Goal: Task Accomplishment & Management: Manage account settings

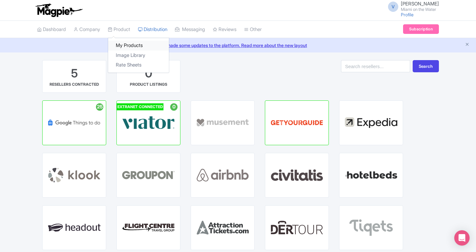
click at [123, 44] on link "My Products" at bounding box center [138, 46] width 61 height 10
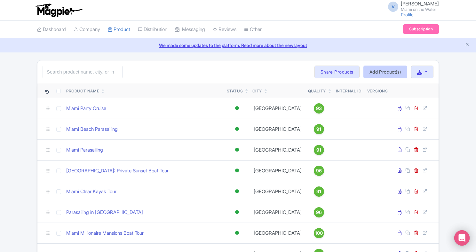
click at [374, 71] on link "Add Product(s)" at bounding box center [385, 72] width 44 height 13
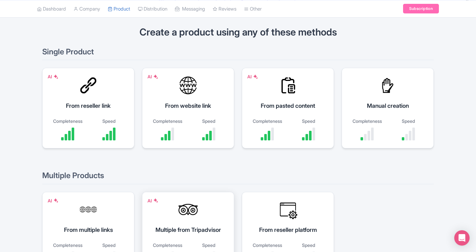
scroll to position [43, 0]
click at [205, 115] on div "AI From website link Completeness Speed" at bounding box center [188, 108] width 92 height 81
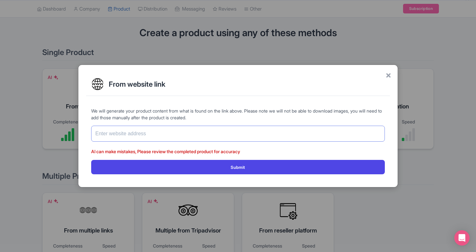
click at [245, 129] on input "text" at bounding box center [237, 134] width 293 height 16
paste input "https://www.miamionthewater.com/tubing-in-miami/"
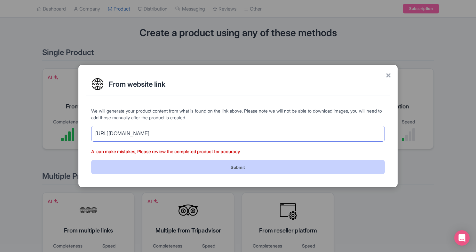
type input "[URL][DOMAIN_NAME]"
click at [208, 171] on button "Submit" at bounding box center [237, 167] width 293 height 14
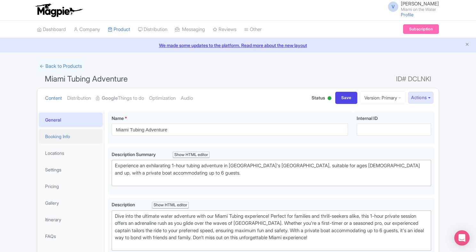
click at [58, 131] on link "Booking Info" at bounding box center [71, 136] width 64 height 14
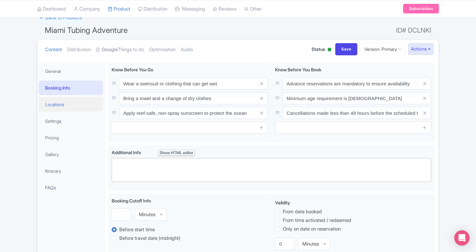
scroll to position [86, 0]
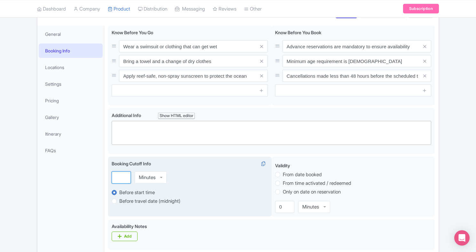
click at [114, 179] on input "number" at bounding box center [121, 177] width 19 height 12
type input "3"
click at [151, 178] on div "Minutes" at bounding box center [147, 178] width 17 height 6
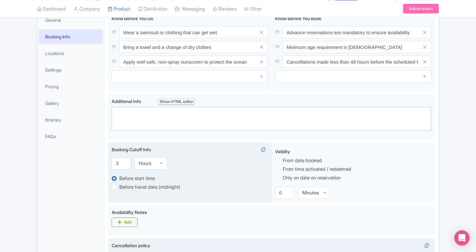
scroll to position [0, 0]
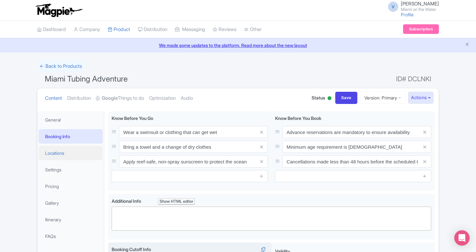
click at [81, 156] on link "Locations" at bounding box center [71, 153] width 64 height 14
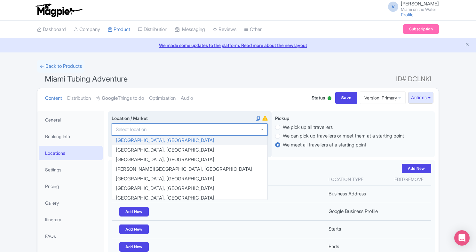
click at [142, 124] on div at bounding box center [190, 129] width 156 height 12
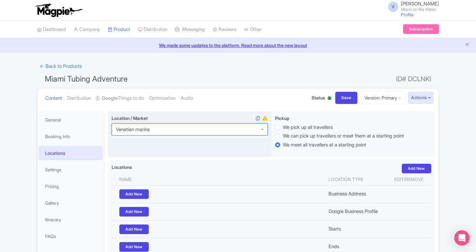
click at [161, 129] on div at bounding box center [190, 129] width 156 height 12
click at [162, 129] on input "Location / Market i" at bounding box center [141, 130] width 51 height 6
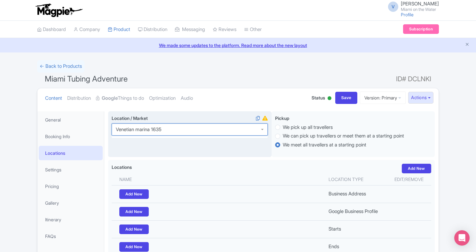
click at [162, 129] on input "Location / Market i" at bounding box center [141, 130] width 51 height 6
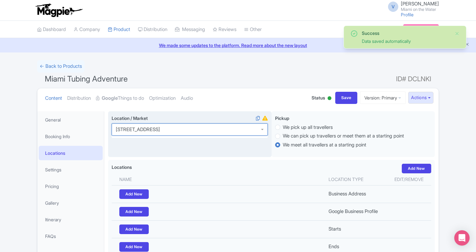
type input "1635 North Bayshore Drive"
click at [185, 143] on div "Location / Market i" at bounding box center [189, 134] width 163 height 46
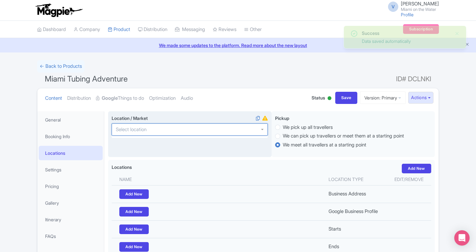
click at [183, 129] on div at bounding box center [190, 129] width 156 height 12
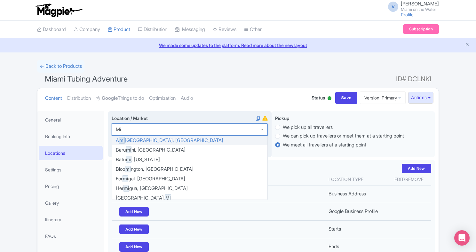
type input "Mia"
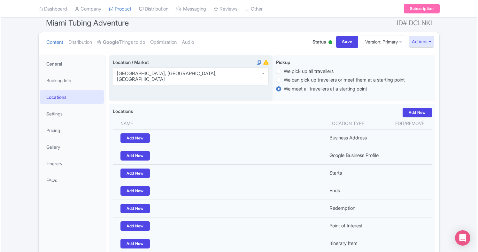
scroll to position [62, 0]
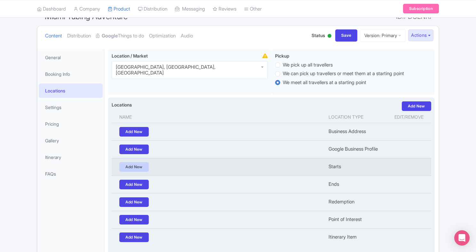
click at [141, 172] on link "Add New" at bounding box center [133, 167] width 29 height 10
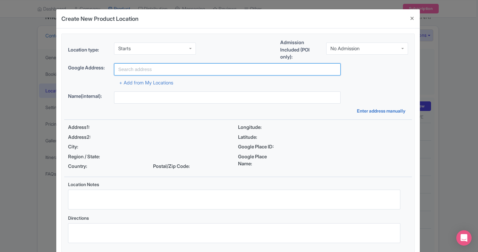
click at [150, 69] on input "text" at bounding box center [227, 69] width 227 height 12
type input "V"
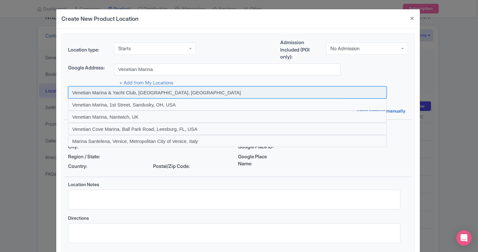
click at [160, 90] on input at bounding box center [227, 92] width 319 height 12
type input "Venetian Marina & Yacht Club, North Bayshore Drive, Miami, FL, USA"
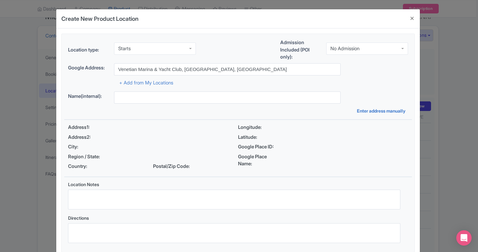
type input "Venetian Marina & Yacht Club, 1635 N Bayshore Dr, Miami, FL 33132, USA"
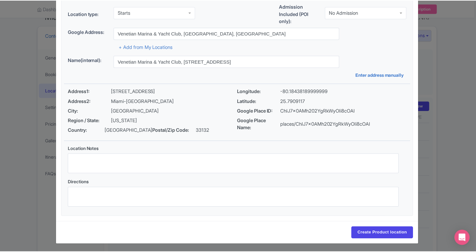
scroll to position [36, 0]
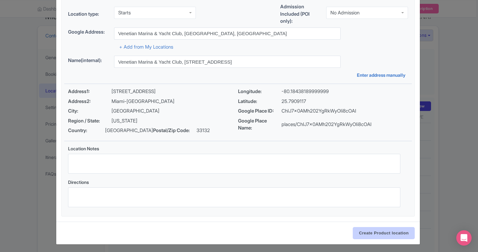
click at [376, 230] on input "Create Product location" at bounding box center [384, 233] width 62 height 12
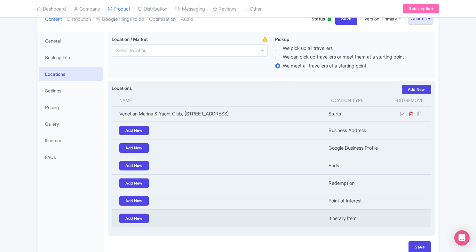
scroll to position [80, 0]
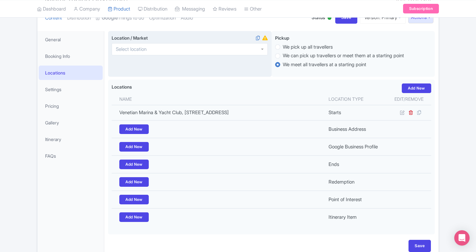
click at [214, 50] on div at bounding box center [190, 49] width 156 height 12
type input "miami"
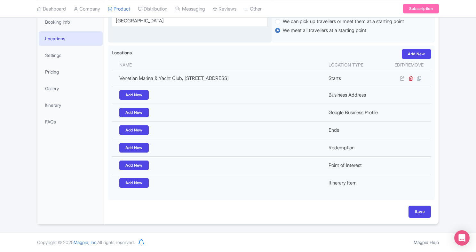
scroll to position [145, 0]
click at [419, 219] on div "Save" at bounding box center [271, 215] width 326 height 19
click at [419, 207] on input "Save" at bounding box center [419, 212] width 22 height 12
type input "Update Product"
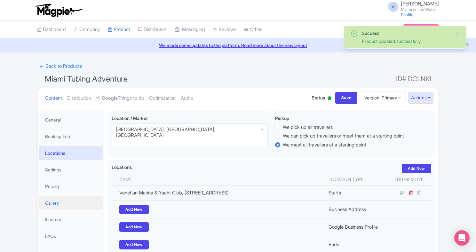
scroll to position [111, 0]
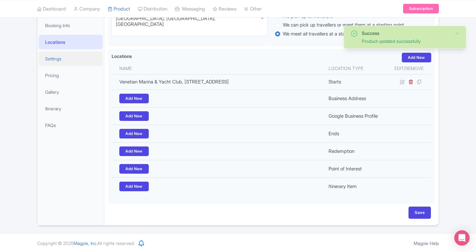
click at [79, 60] on link "Settings" at bounding box center [71, 58] width 64 height 14
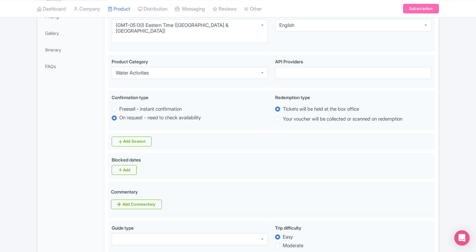
scroll to position [173, 0]
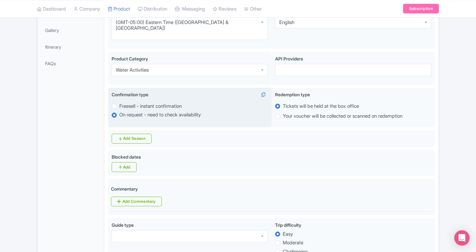
click at [119, 103] on label "Freesell - instant confirmation" at bounding box center [150, 106] width 62 height 7
click at [119, 102] on input "Freesell - instant confirmation" at bounding box center [122, 105] width 6 height 6
radio input "true"
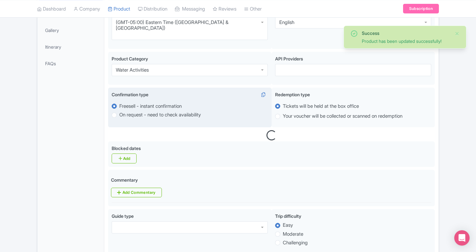
scroll to position [145, 0]
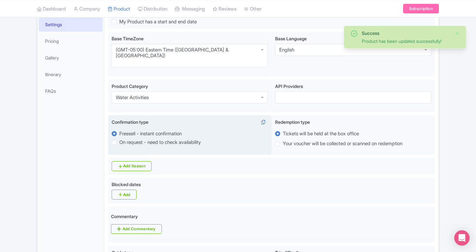
click at [119, 139] on label "On request - need to check availability" at bounding box center [160, 142] width 82 height 7
click at [119, 139] on input "On request - need to check availability" at bounding box center [122, 142] width 6 height 6
radio input "true"
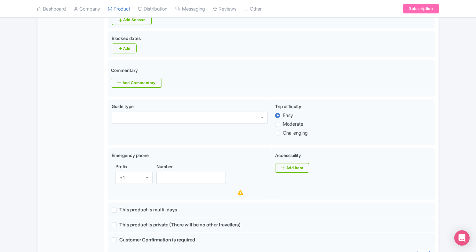
scroll to position [292, 0]
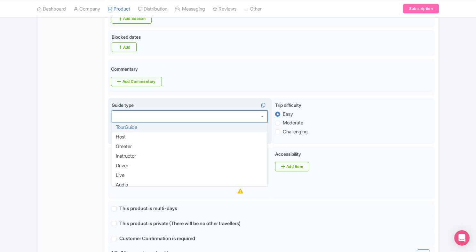
click at [214, 110] on div at bounding box center [190, 116] width 156 height 12
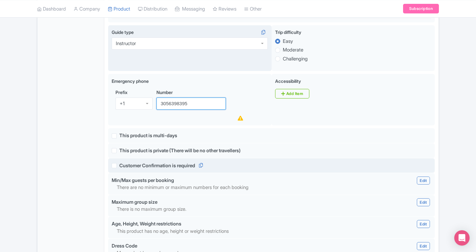
scroll to position [366, 0]
type input "3056398395"
click at [119, 161] on label "Customer Confirmation is required" at bounding box center [157, 164] width 76 height 7
click at [119, 161] on input "Customer Confirmation is required" at bounding box center [121, 163] width 4 height 4
checkbox input "true"
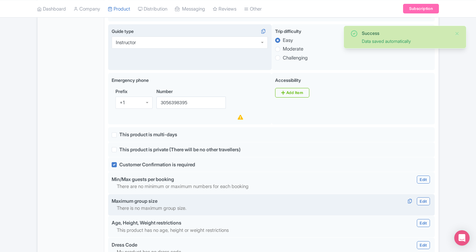
click at [417, 197] on link "Edit" at bounding box center [423, 201] width 13 height 8
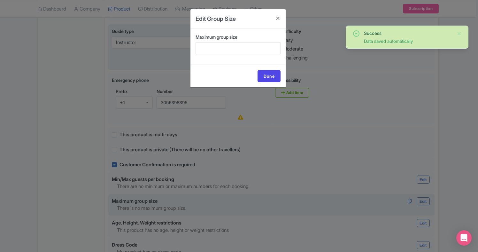
click at [232, 57] on div "Maximum group size" at bounding box center [238, 46] width 95 height 36
click at [230, 56] on div "Maximum group size" at bounding box center [238, 46] width 95 height 36
click at [229, 54] on div "Maximum group size" at bounding box center [238, 46] width 95 height 36
click at [226, 51] on input "Maximum group size" at bounding box center [238, 48] width 85 height 12
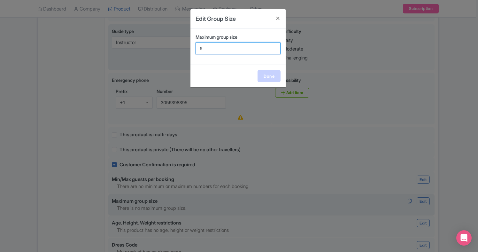
type input "6"
click at [273, 75] on link "Done" at bounding box center [269, 76] width 23 height 12
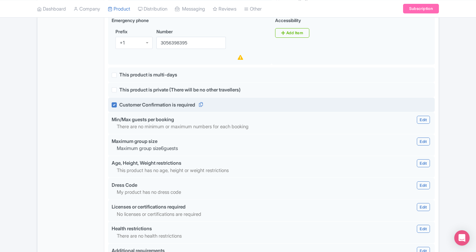
scroll to position [435, 0]
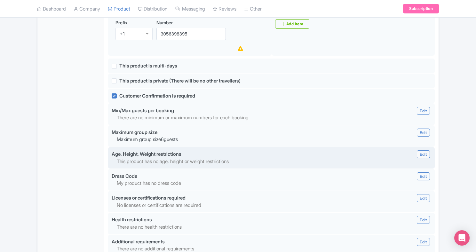
click at [423, 150] on link "Edit" at bounding box center [423, 154] width 13 height 8
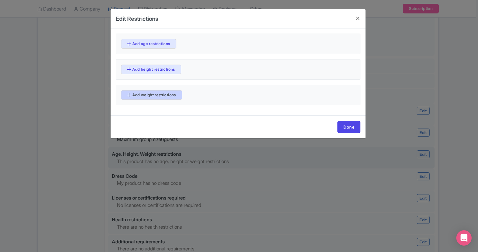
click at [166, 96] on link "Add weight restrictions" at bounding box center [151, 95] width 61 height 10
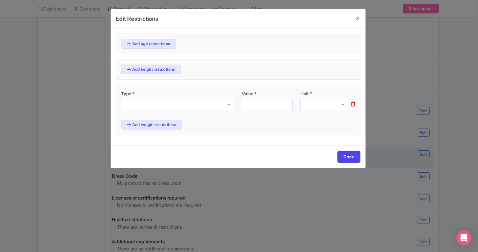
click at [171, 106] on div at bounding box center [177, 105] width 113 height 12
click at [171, 104] on div "Minimum weight" at bounding box center [177, 105] width 113 height 12
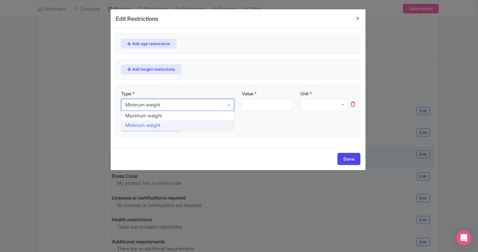
click at [240, 128] on div "Type * Minimum weight Minimum weight Maximum weight Minimum weight Value * Unit…" at bounding box center [238, 111] width 245 height 52
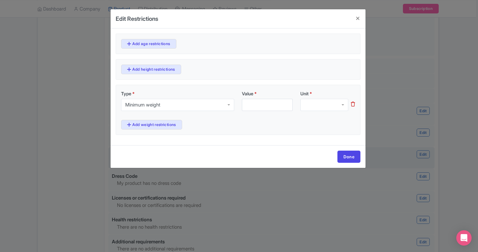
click at [353, 104] on icon at bounding box center [353, 104] width 4 height 5
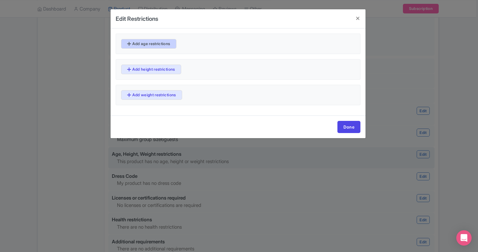
click at [166, 42] on link "Add age restrictions" at bounding box center [148, 44] width 55 height 10
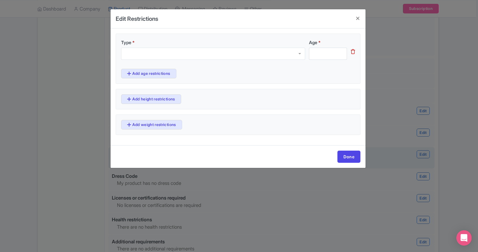
click at [173, 55] on div at bounding box center [213, 54] width 184 height 12
click at [318, 56] on input "Age *" at bounding box center [328, 54] width 38 height 12
type input "8"
click at [346, 157] on link "Done" at bounding box center [349, 157] width 23 height 12
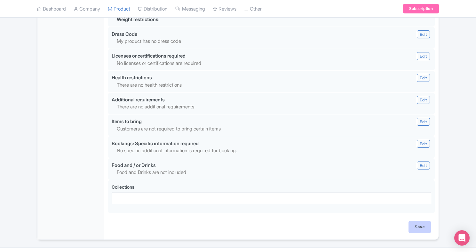
scroll to position [591, 0]
click at [417, 222] on input "Save" at bounding box center [419, 228] width 22 height 12
type input "Update Product"
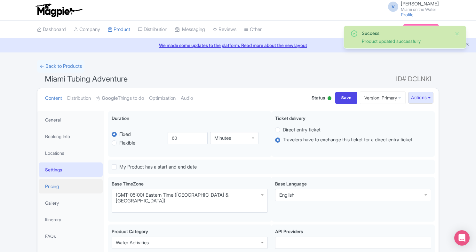
click at [75, 188] on link "Pricing" at bounding box center [71, 186] width 64 height 14
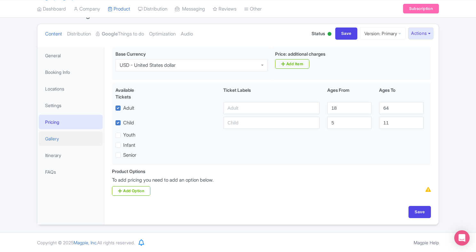
scroll to position [64, 0]
click at [68, 139] on link "Gallery" at bounding box center [71, 139] width 64 height 14
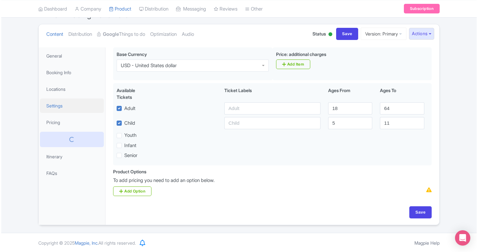
scroll to position [27, 0]
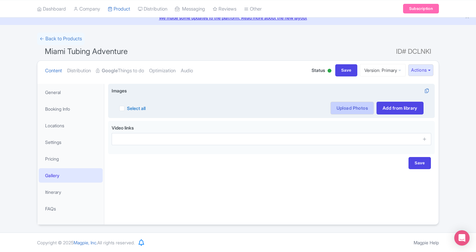
click at [346, 111] on link "Upload Photos" at bounding box center [351, 108] width 43 height 13
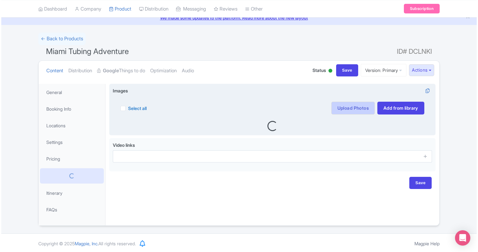
scroll to position [27, 0]
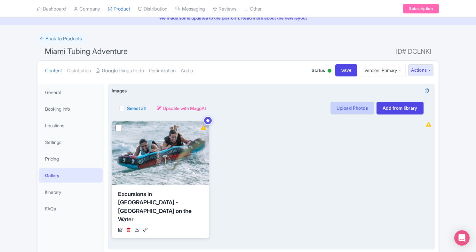
click at [352, 106] on link "Upload Photos" at bounding box center [351, 108] width 43 height 13
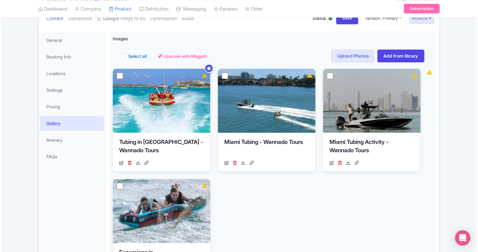
scroll to position [83, 0]
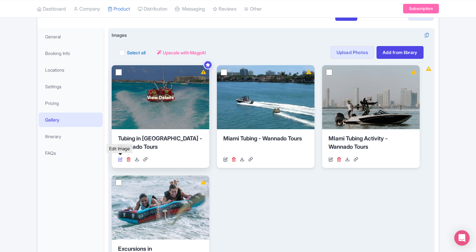
click at [121, 158] on icon at bounding box center [120, 159] width 4 height 4
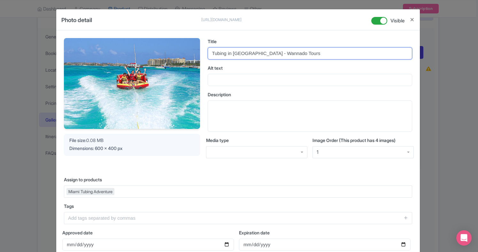
drag, startPoint x: 296, startPoint y: 55, endPoint x: 250, endPoint y: 55, distance: 46.0
click at [250, 55] on input "Tubing in [GEOGRAPHIC_DATA] - Wannado Tours" at bounding box center [310, 53] width 205 height 12
click at [236, 54] on input "Tubing in [GEOGRAPHIC_DATA] on the Water" at bounding box center [310, 53] width 205 height 12
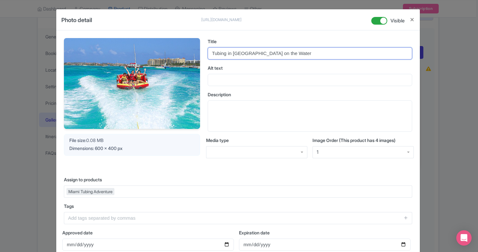
type input "Tubing in [GEOGRAPHIC_DATA] on the Water"
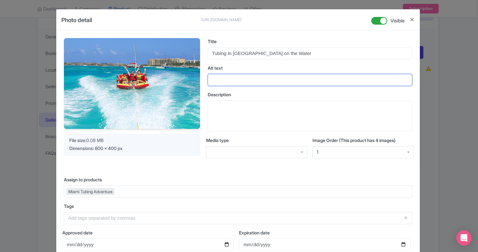
click at [228, 82] on input "Alt text" at bounding box center [310, 80] width 205 height 12
paste input "Tubing in [GEOGRAPHIC_DATA] on the Water"
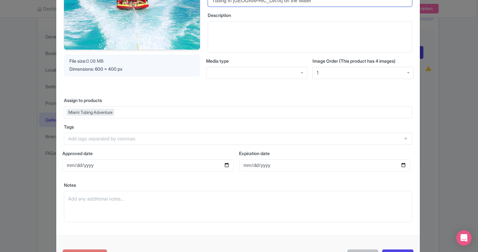
scroll to position [97, 0]
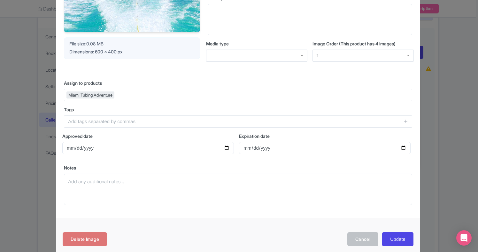
type input "Tubing in [GEOGRAPHIC_DATA] on the Water"
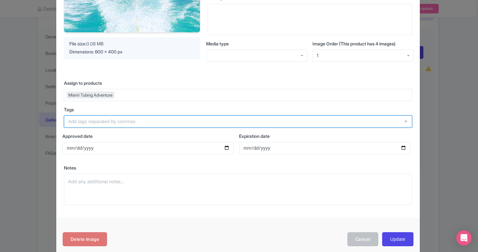
click at [230, 122] on input "text" at bounding box center [238, 121] width 348 height 12
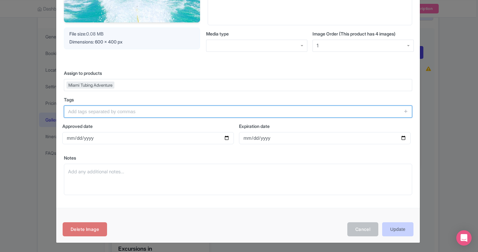
scroll to position [107, 0]
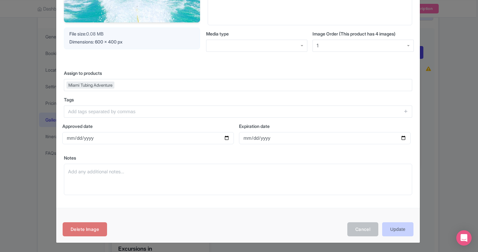
click at [388, 230] on input "Update" at bounding box center [397, 229] width 31 height 14
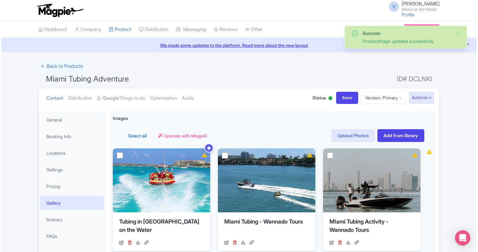
scroll to position [27, 0]
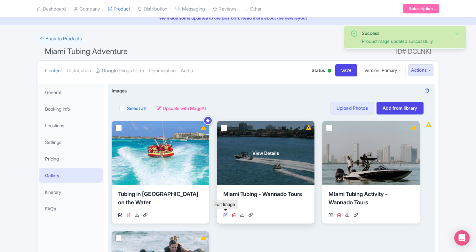
click at [225, 213] on icon at bounding box center [225, 215] width 4 height 4
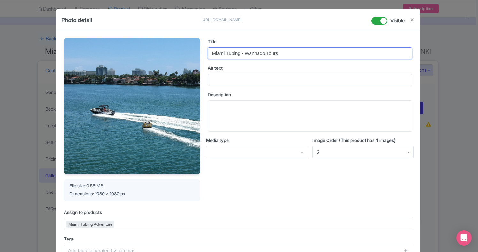
drag, startPoint x: 287, startPoint y: 51, endPoint x: 245, endPoint y: 54, distance: 42.3
click at [245, 54] on input "Miami Tubing - Wannado Tours" at bounding box center [310, 53] width 205 height 12
paste input "Tubing in [GEOGRAPHIC_DATA] on the Water"
drag, startPoint x: 283, startPoint y: 52, endPoint x: 245, endPoint y: 53, distance: 37.7
click at [245, 53] on input "Miami Tubing - Tubing in Miami - Miami on the Water" at bounding box center [310, 53] width 205 height 12
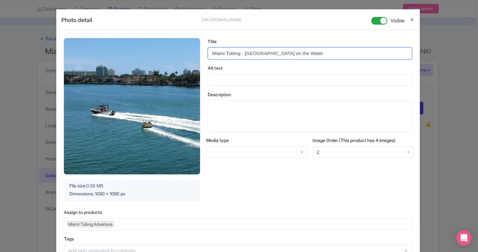
scroll to position [0, 0]
drag, startPoint x: 287, startPoint y: 54, endPoint x: 243, endPoint y: 54, distance: 43.8
click at [243, 54] on input "Miami Tubing - Miami on the Water" at bounding box center [310, 53] width 205 height 12
click at [296, 50] on input "Miami Tubing - Miami on the Water" at bounding box center [310, 53] width 205 height 12
drag, startPoint x: 296, startPoint y: 52, endPoint x: 244, endPoint y: 54, distance: 52.2
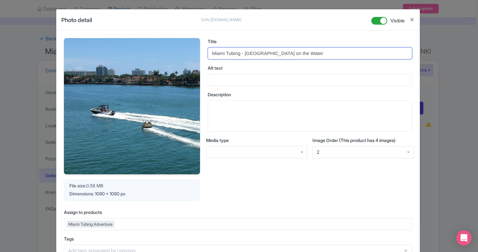
click at [244, 54] on input "Miami Tubing - Miami on the Water" at bounding box center [310, 53] width 205 height 12
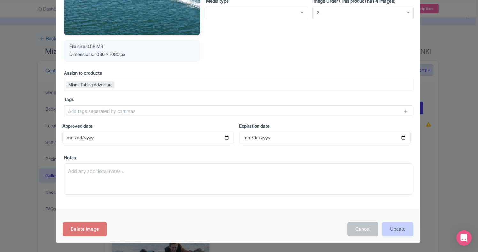
scroll to position [139, 0]
type input "Miami Tubing - Miami on the Water"
click at [394, 230] on input "Update" at bounding box center [397, 229] width 31 height 14
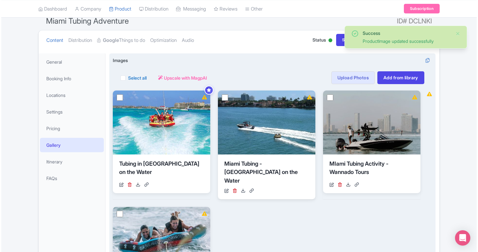
scroll to position [66, 0]
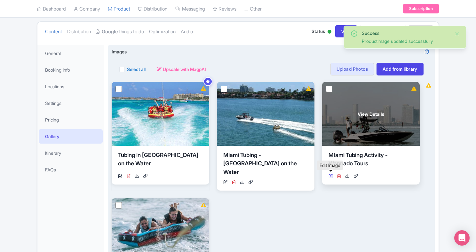
click at [330, 176] on icon at bounding box center [330, 176] width 4 height 4
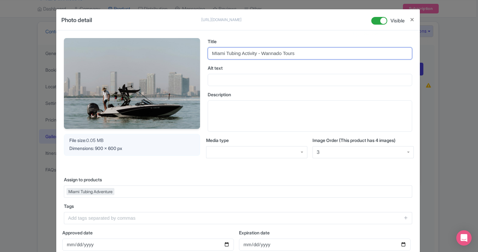
drag, startPoint x: 310, startPoint y: 55, endPoint x: 262, endPoint y: 55, distance: 48.0
click at [262, 55] on input "MIami Tubing Activity - Wannado Tours" at bounding box center [310, 53] width 205 height 12
paste input "Miami on the Water"
click at [217, 54] on input "MIami Tubing Activity - Miami on the Water" at bounding box center [310, 53] width 205 height 12
click at [228, 50] on input "Miami Tubing Activity - Miami on the Water" at bounding box center [310, 53] width 205 height 12
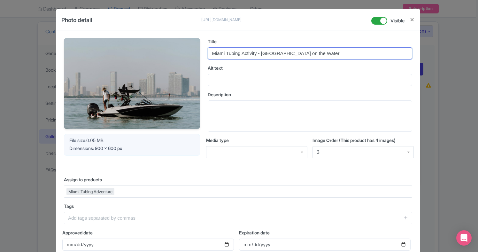
click at [228, 50] on input "Miami Tubing Activity - Miami on the Water" at bounding box center [310, 53] width 205 height 12
type input "Miami Tubing Activity - Miami on the Water"
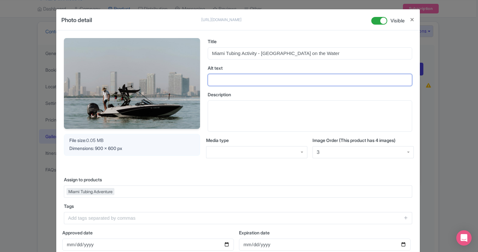
click at [223, 74] on input "Alt text" at bounding box center [310, 80] width 205 height 12
paste input "Miami Tubing Activity - Miami on the Water"
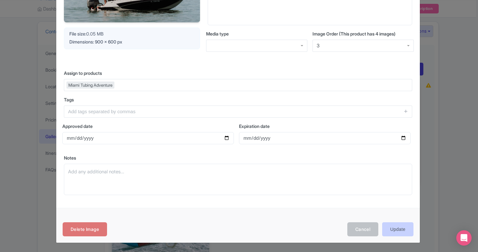
type input "Miami Tubing Activity - Miami on the Water"
click at [397, 223] on input "Update" at bounding box center [397, 229] width 31 height 14
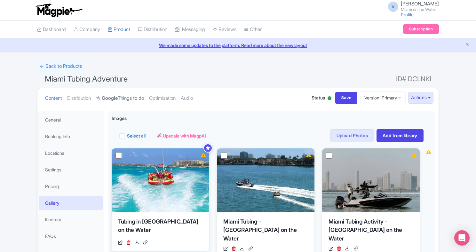
click at [117, 97] on strong "Google" at bounding box center [110, 98] width 16 height 7
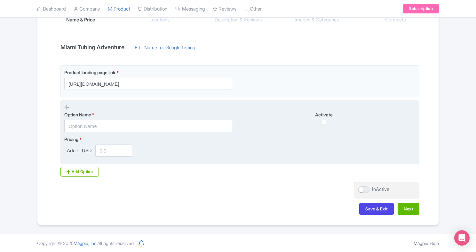
scroll to position [119, 0]
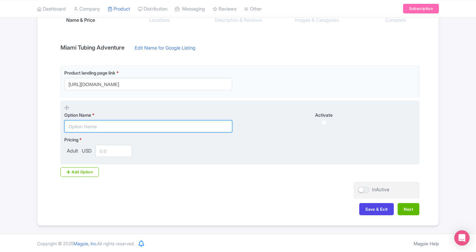
click at [145, 122] on input "text" at bounding box center [148, 126] width 168 height 12
type input "Miami Tubing"
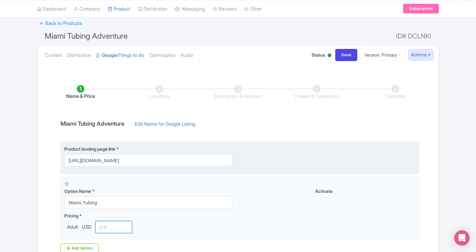
scroll to position [42, 0]
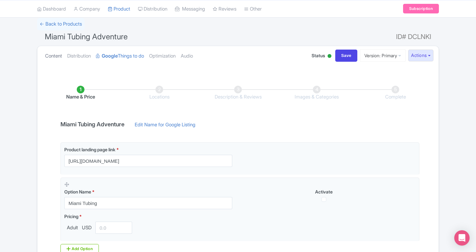
click at [58, 53] on link "Content" at bounding box center [53, 56] width 17 height 20
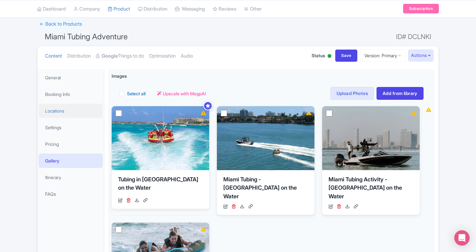
click at [75, 108] on link "Locations" at bounding box center [71, 111] width 64 height 14
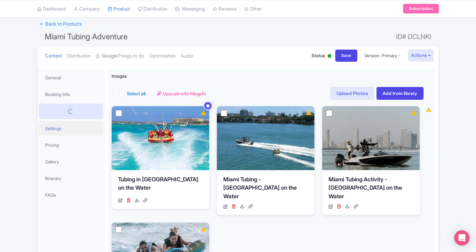
click at [71, 129] on link "Settings" at bounding box center [71, 128] width 64 height 14
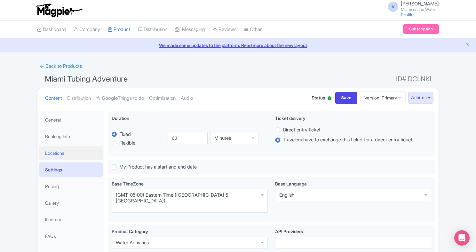
scroll to position [0, 0]
click at [73, 124] on link "General" at bounding box center [71, 120] width 64 height 14
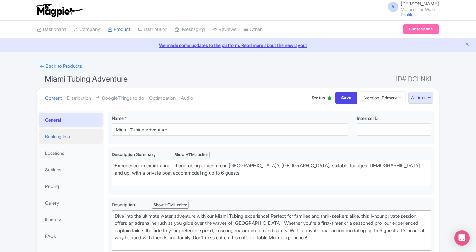
scroll to position [0, 0]
click at [77, 131] on link "Booking Info" at bounding box center [71, 136] width 64 height 14
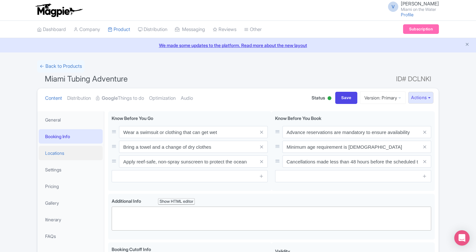
scroll to position [0, 0]
click at [73, 167] on link "Settings" at bounding box center [71, 169] width 64 height 14
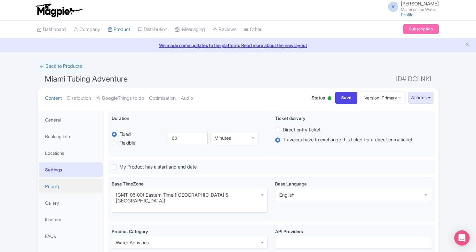
click at [67, 184] on link "Pricing" at bounding box center [71, 186] width 64 height 14
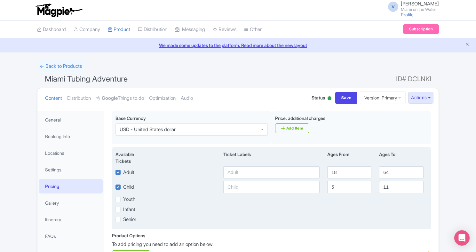
scroll to position [14, 0]
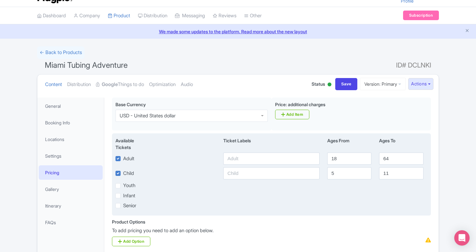
click at [123, 172] on label "Child" at bounding box center [128, 173] width 11 height 7
click at [123, 172] on input "Child" at bounding box center [125, 171] width 4 height 4
checkbox input "false"
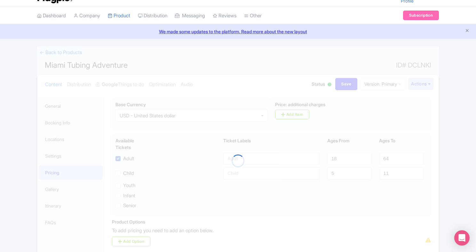
click at [119, 158] on div at bounding box center [238, 160] width 402 height 229
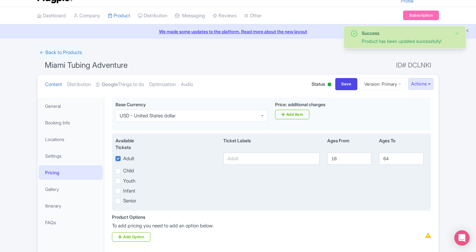
click at [123, 157] on label "Adult" at bounding box center [128, 158] width 11 height 7
click at [123, 157] on input "Adult" at bounding box center [125, 157] width 4 height 4
checkbox input "false"
click at [245, 155] on input "text" at bounding box center [271, 158] width 96 height 12
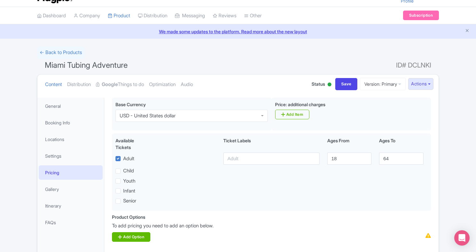
click at [128, 233] on link "Add Option" at bounding box center [131, 237] width 38 height 10
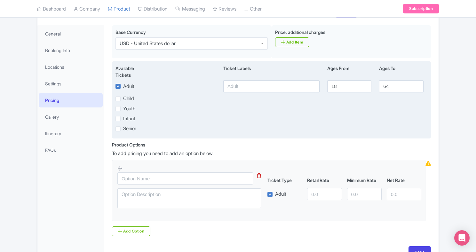
scroll to position [111, 0]
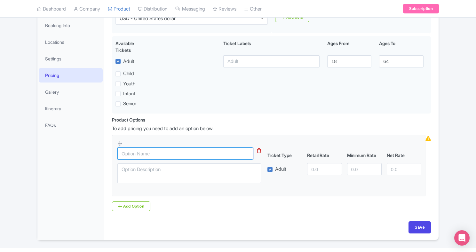
click at [164, 153] on input "text" at bounding box center [185, 153] width 136 height 12
type input "Private 1-hour Tubing Experience"
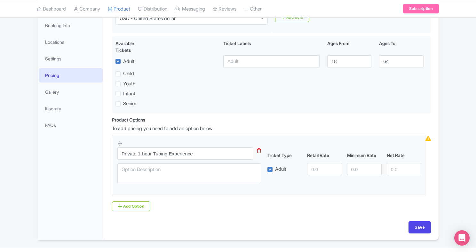
click at [275, 169] on label "Adult" at bounding box center [280, 169] width 11 height 7
click at [275, 169] on input "Adult" at bounding box center [277, 168] width 4 height 4
checkbox input "false"
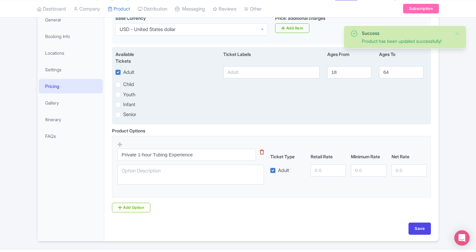
scroll to position [111, 0]
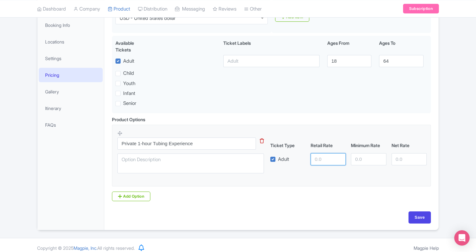
click at [316, 160] on input "number" at bounding box center [327, 159] width 35 height 12
type input "295"
click at [325, 161] on input "295" at bounding box center [327, 159] width 35 height 12
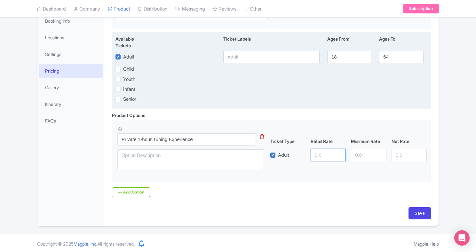
scroll to position [116, 0]
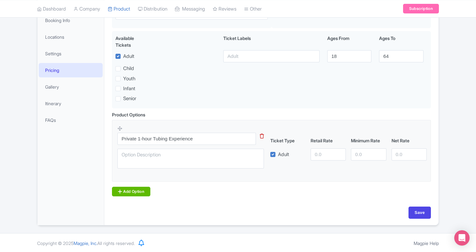
click at [143, 191] on link "Add Option" at bounding box center [131, 192] width 38 height 10
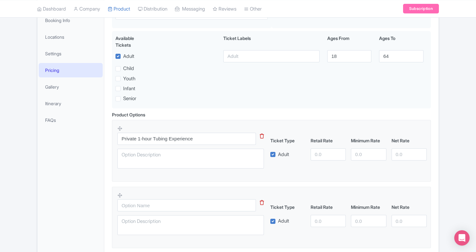
click at [259, 202] on div at bounding box center [190, 205] width 146 height 12
click at [260, 202] on icon at bounding box center [262, 202] width 4 height 5
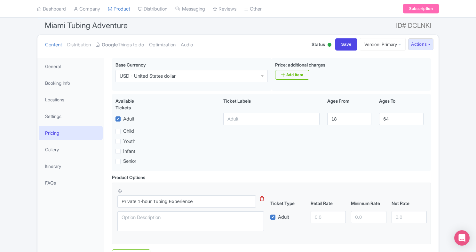
scroll to position [29, 0]
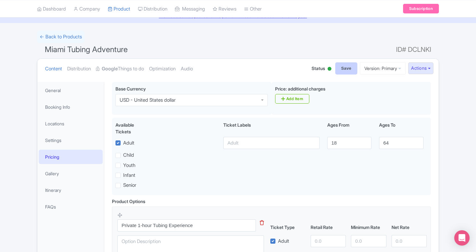
click at [340, 73] on input "Save" at bounding box center [346, 68] width 22 height 12
type input "Update Product"
type input "Save"
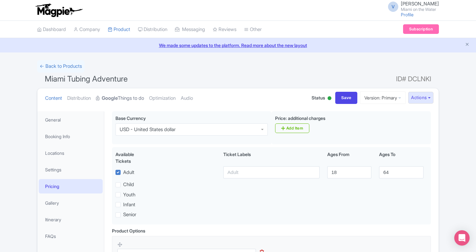
scroll to position [0, 0]
click at [124, 93] on link "Google Things to do" at bounding box center [120, 98] width 48 height 20
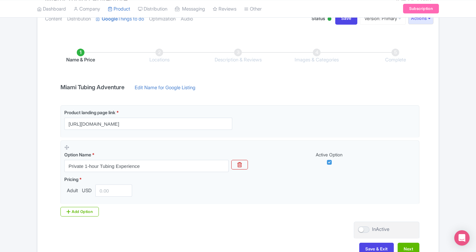
scroll to position [85, 0]
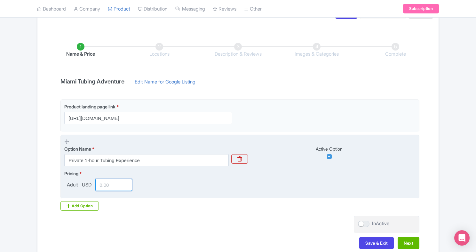
click at [108, 184] on input "number" at bounding box center [113, 185] width 37 height 12
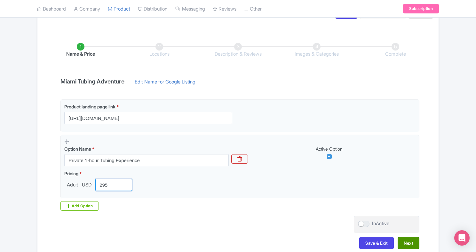
type input "295"
click at [412, 245] on button "Next" at bounding box center [408, 243] width 22 height 12
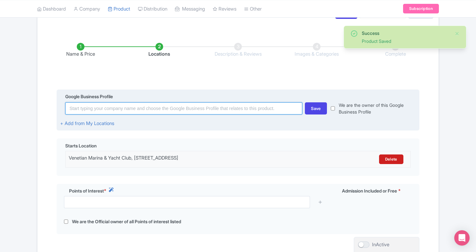
click at [214, 105] on input at bounding box center [183, 108] width 237 height 12
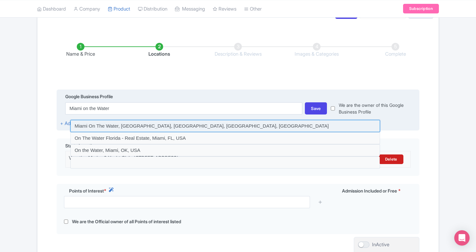
click at [199, 125] on input at bounding box center [224, 126] width 309 height 12
type input "Miami On The Water, Biscayne Boulevard, Miami, FL, USA"
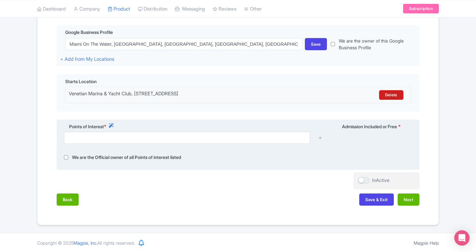
scroll to position [149, 0]
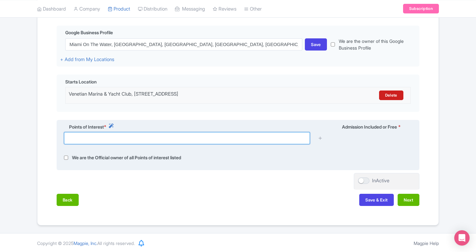
click at [189, 142] on input "text" at bounding box center [187, 138] width 246 height 12
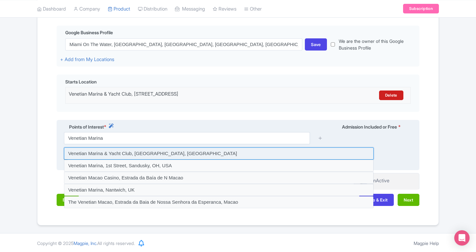
click at [189, 150] on input at bounding box center [218, 153] width 309 height 12
type input "Venetian Marina & Yacht Club, North Bayshore Drive, Miami, FL, USA"
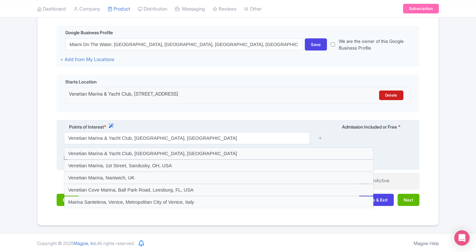
click at [397, 140] on div "Venetian Marina & Yacht Club, North Bayshore Drive, Miami, FL, USA" at bounding box center [237, 140] width 355 height 17
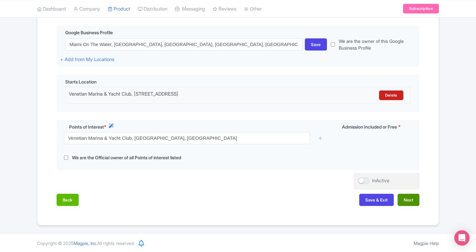
click at [408, 198] on button "Next" at bounding box center [408, 200] width 22 height 12
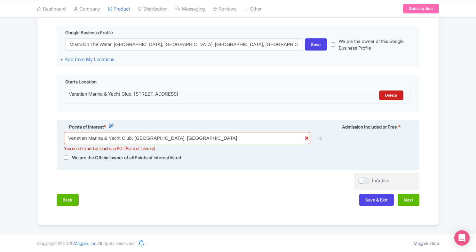
click at [65, 155] on input "checkbox" at bounding box center [66, 157] width 4 height 7
click at [65, 156] on input "checkbox" at bounding box center [66, 157] width 4 height 7
checkbox input "false"
click at [319, 140] on link at bounding box center [320, 138] width 5 height 7
click at [321, 137] on icon at bounding box center [320, 138] width 5 height 5
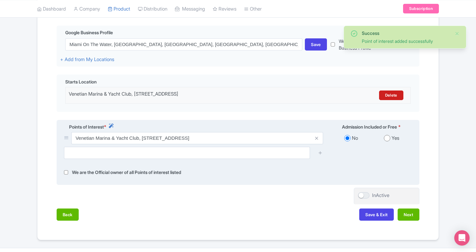
click at [387, 137] on input "radio" at bounding box center [387, 138] width 6 height 6
radio input "true"
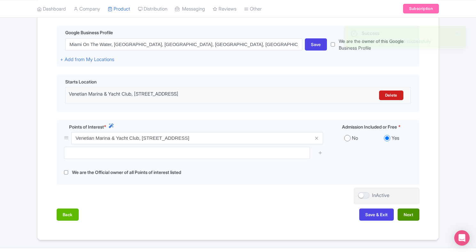
click at [404, 215] on button "Next" at bounding box center [408, 214] width 22 height 12
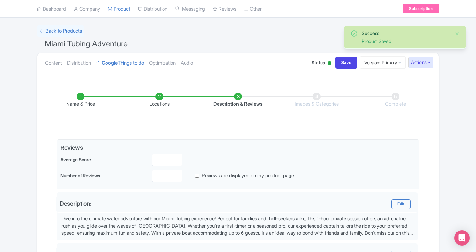
scroll to position [19, 0]
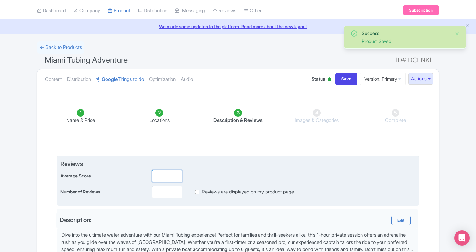
click at [162, 172] on input "number" at bounding box center [167, 176] width 30 height 12
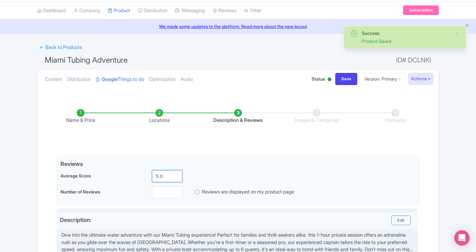
scroll to position [25, 0]
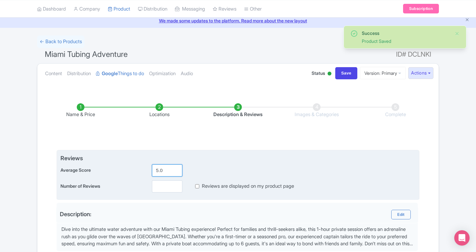
type input "5.0"
click at [159, 183] on input "number" at bounding box center [167, 186] width 30 height 12
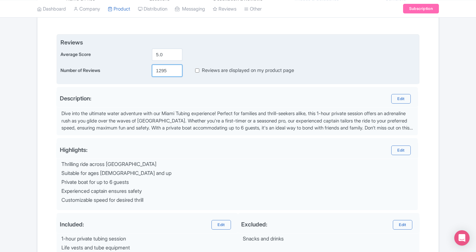
scroll to position [141, 0]
type input "1295"
click at [197, 68] on input "Reviews are displayed on my product page" at bounding box center [197, 69] width 4 height 7
checkbox input "true"
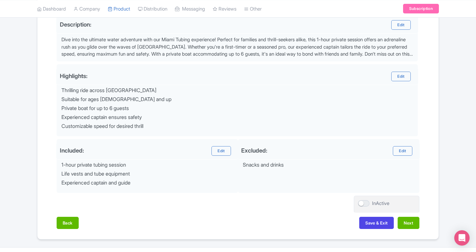
scroll to position [214, 0]
click at [409, 219] on button "Next" at bounding box center [408, 223] width 22 height 12
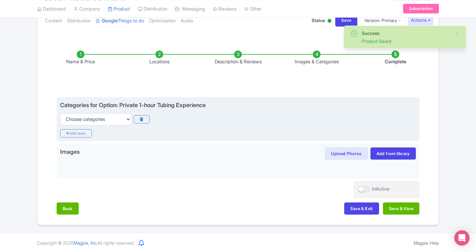
scroll to position [77, 0]
select select "boat-tours"
click at [77, 132] on icon "Add more" at bounding box center [76, 133] width 32 height 8
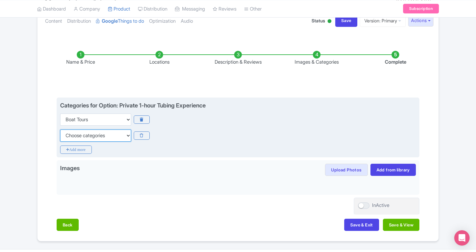
select select "day-trips"
click at [85, 146] on icon "Add more" at bounding box center [76, 149] width 32 height 8
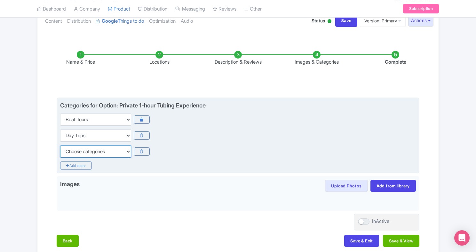
select select "family-friendly"
click at [76, 165] on icon "Add more" at bounding box center [76, 165] width 32 height 8
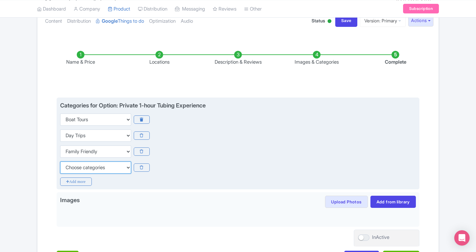
select select "outdoors"
click at [83, 181] on icon "Add more" at bounding box center [76, 181] width 32 height 8
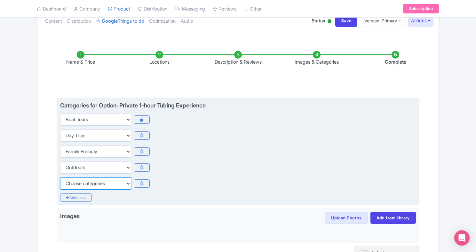
select select "private-tours"
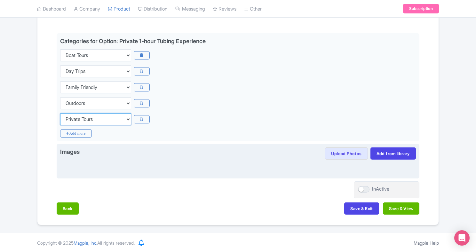
scroll to position [141, 0]
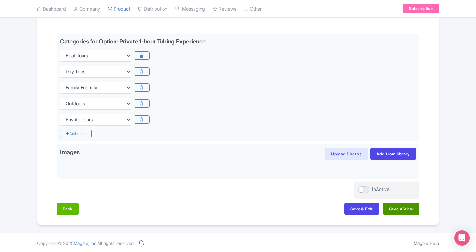
click at [386, 211] on button "Save & View" at bounding box center [401, 209] width 36 height 12
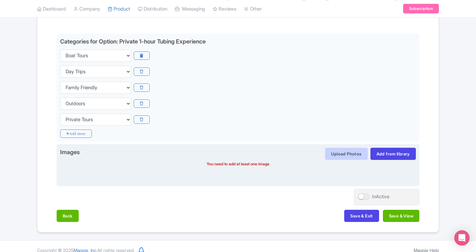
click at [355, 155] on button "Upload Photos" at bounding box center [346, 154] width 43 height 12
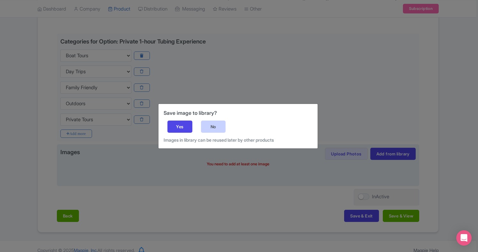
click at [214, 126] on div "No" at bounding box center [213, 127] width 25 height 12
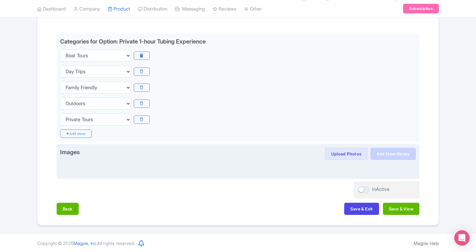
click at [392, 149] on link "Add from library" at bounding box center [392, 154] width 45 height 12
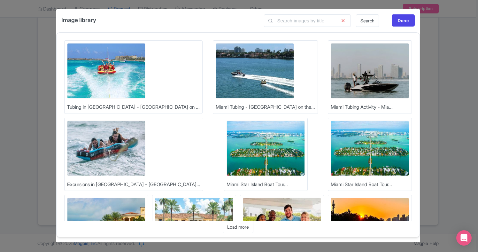
click at [115, 79] on img at bounding box center [106, 70] width 78 height 55
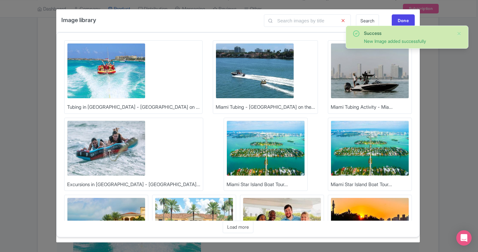
click at [216, 74] on img at bounding box center [255, 70] width 78 height 55
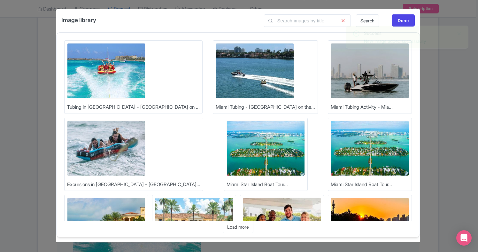
click at [331, 73] on img at bounding box center [370, 70] width 78 height 55
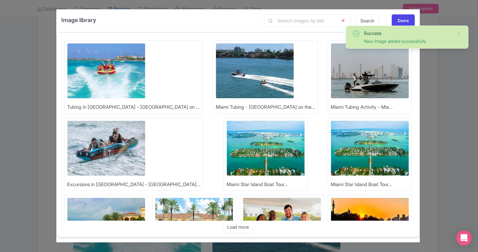
click at [145, 121] on img at bounding box center [106, 148] width 78 height 55
click at [406, 19] on div "Done" at bounding box center [403, 20] width 23 height 12
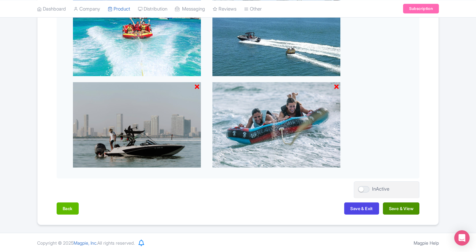
scroll to position [323, 0]
click at [394, 206] on button "Save & View" at bounding box center [401, 209] width 36 height 12
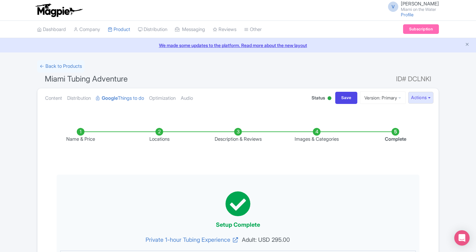
scroll to position [0, 0]
click at [169, 100] on link "Optimization" at bounding box center [162, 98] width 27 height 20
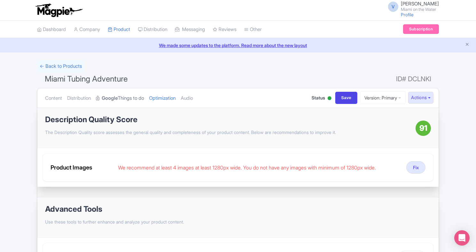
click at [125, 95] on link "Google Things to do" at bounding box center [120, 98] width 48 height 20
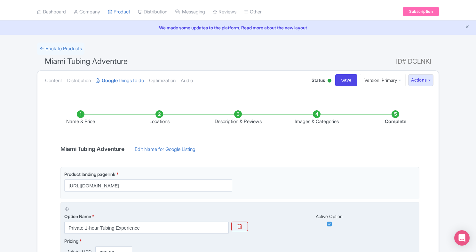
scroll to position [25, 0]
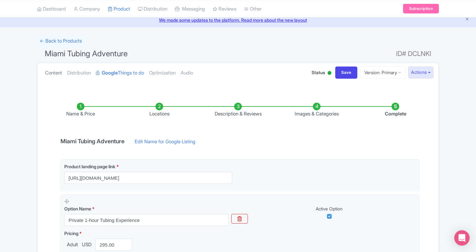
click at [60, 72] on link "Content" at bounding box center [53, 73] width 17 height 20
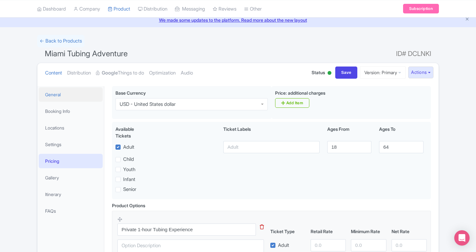
click at [52, 96] on link "General" at bounding box center [71, 94] width 64 height 14
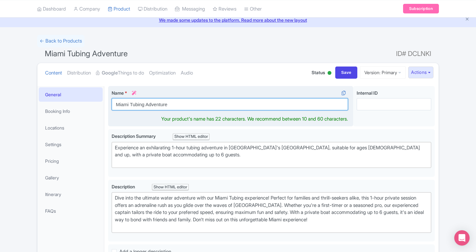
click at [115, 103] on input "Miami Tubing Adventure" at bounding box center [230, 104] width 236 height 12
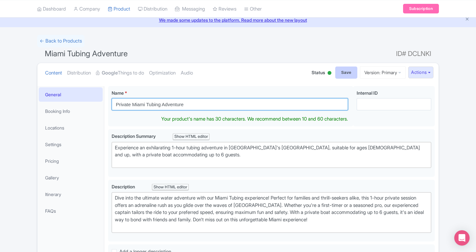
type input "Private Miami Tubing Adventure"
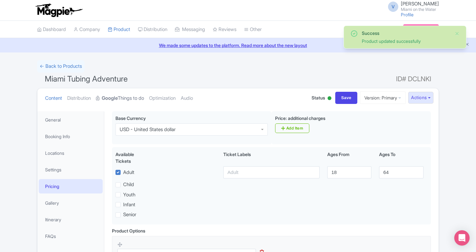
click at [112, 90] on link "Google Things to do" at bounding box center [120, 98] width 48 height 20
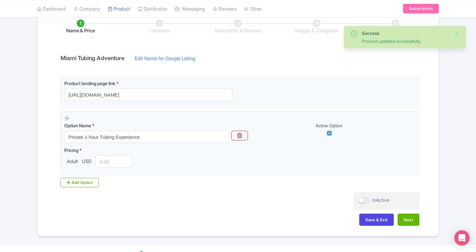
scroll to position [114, 0]
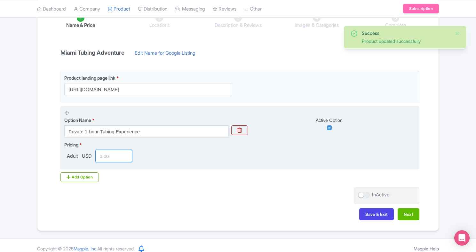
click at [105, 159] on input "number" at bounding box center [113, 156] width 37 height 12
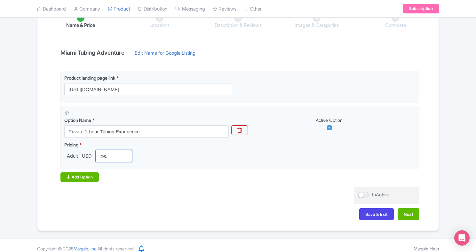
type input "295"
click at [95, 175] on div "Add Option" at bounding box center [79, 177] width 38 height 10
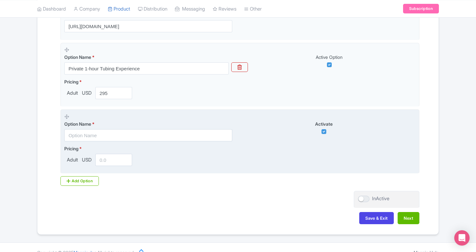
scroll to position [178, 0]
click at [326, 131] on div "Activate" at bounding box center [327, 126] width 175 height 13
click at [66, 113] on div "Option Name *" at bounding box center [151, 127] width 175 height 28
click at [66, 113] on icon at bounding box center [66, 115] width 5 height 5
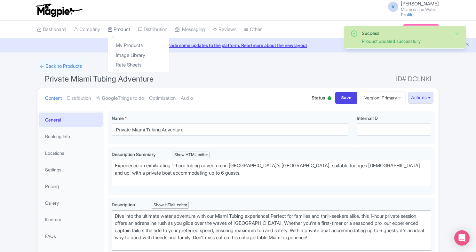
click at [129, 31] on link "Product" at bounding box center [119, 30] width 22 height 18
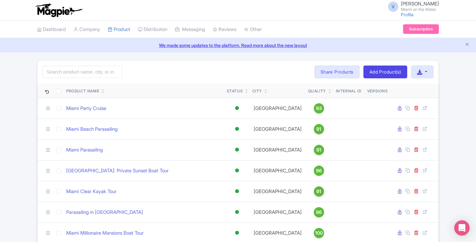
scroll to position [240, 0]
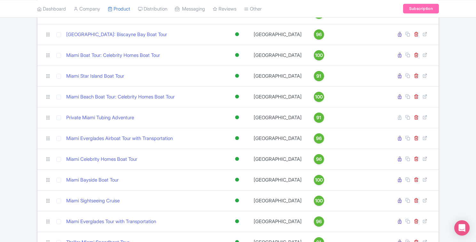
click at [449, 119] on div "Search Bulk Actions Delete Add to Collection Share Products Add to Collection C…" at bounding box center [238, 109] width 476 height 578
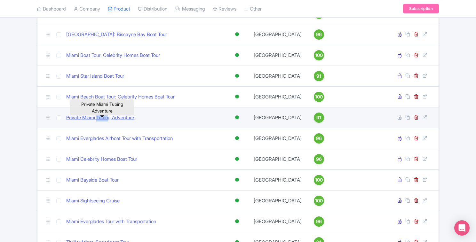
click at [83, 121] on link "Private Miami Tubing Adventure" at bounding box center [100, 117] width 68 height 7
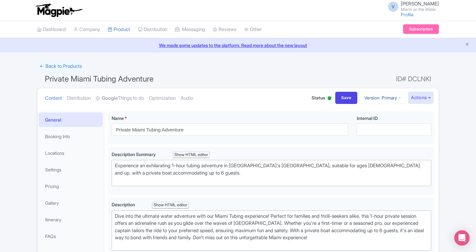
click at [401, 96] on link "Version: Primary" at bounding box center [383, 97] width 46 height 12
click at [431, 97] on button "Actions" at bounding box center [420, 98] width 25 height 12
click at [379, 111] on link "View on Magpie" at bounding box center [400, 112] width 66 height 10
click at [91, 97] on link "Distribution" at bounding box center [79, 98] width 24 height 20
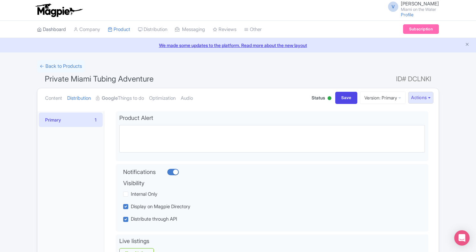
click at [53, 27] on link "Dashboard" at bounding box center [51, 30] width 29 height 18
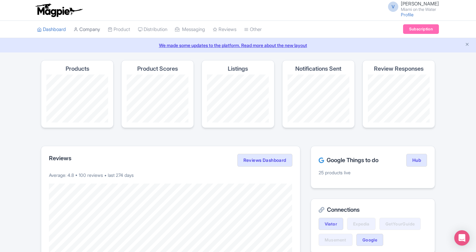
click at [87, 31] on link "Company" at bounding box center [87, 30] width 27 height 18
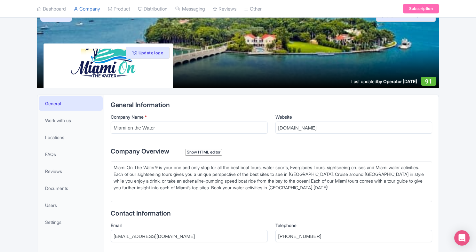
scroll to position [45, 0]
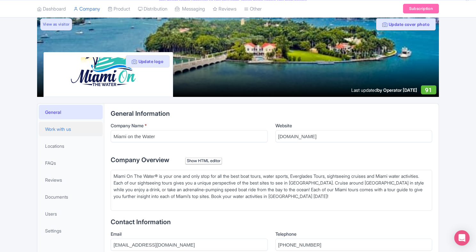
click at [71, 129] on span "Work with us" at bounding box center [58, 129] width 26 height 7
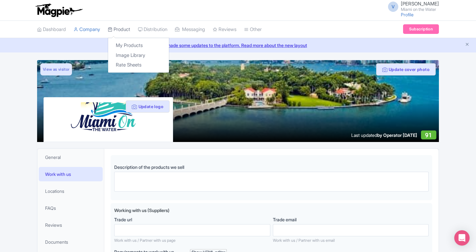
click at [128, 28] on link "Product" at bounding box center [119, 30] width 22 height 18
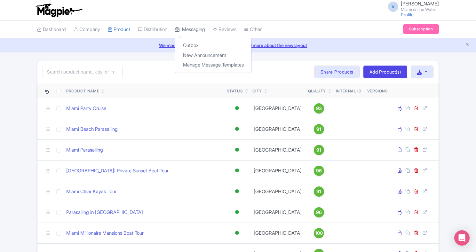
click at [205, 32] on link "Messaging" at bounding box center [190, 30] width 30 height 18
click at [199, 46] on link "Outbox" at bounding box center [213, 46] width 76 height 10
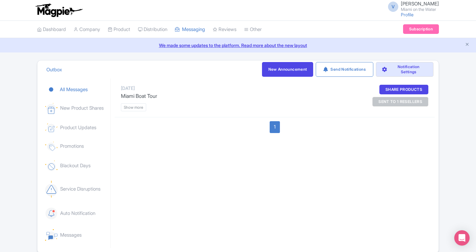
click at [133, 96] on p "Miami Boat Tour" at bounding box center [236, 96] width 230 height 8
click at [131, 107] on btn "Show more" at bounding box center [133, 107] width 25 height 8
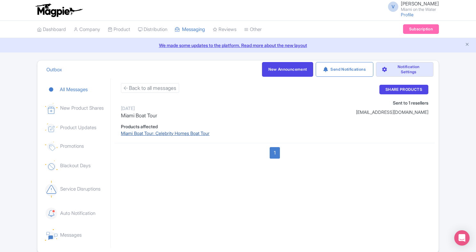
click at [137, 131] on link "Miami Boat Tour: Celebrity Homes Boat Tour" at bounding box center [236, 133] width 230 height 7
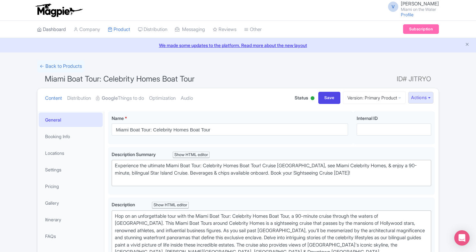
click at [55, 29] on link "Dashboard" at bounding box center [51, 30] width 29 height 18
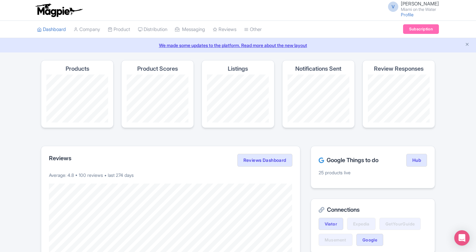
click at [260, 32] on link "Other" at bounding box center [253, 30] width 18 height 18
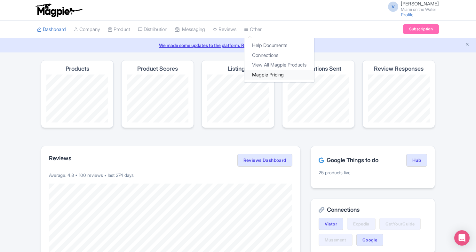
click at [269, 75] on link "Magpie Pricing" at bounding box center [279, 75] width 70 height 10
